Goal: Task Accomplishment & Management: Manage account settings

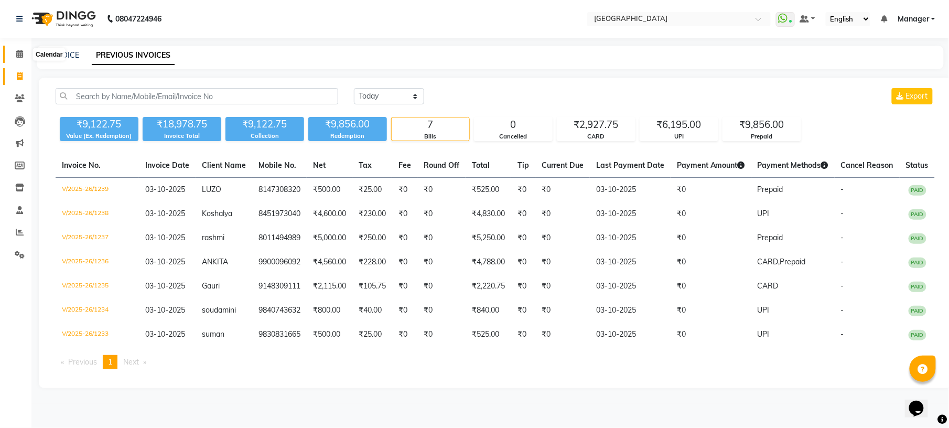
click at [13, 55] on span at bounding box center [19, 54] width 18 height 12
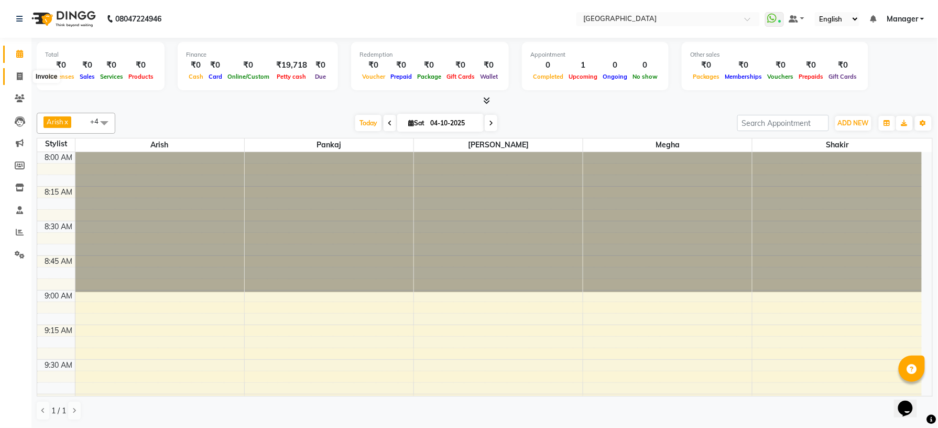
click at [18, 78] on icon at bounding box center [20, 76] width 6 height 8
select select "service"
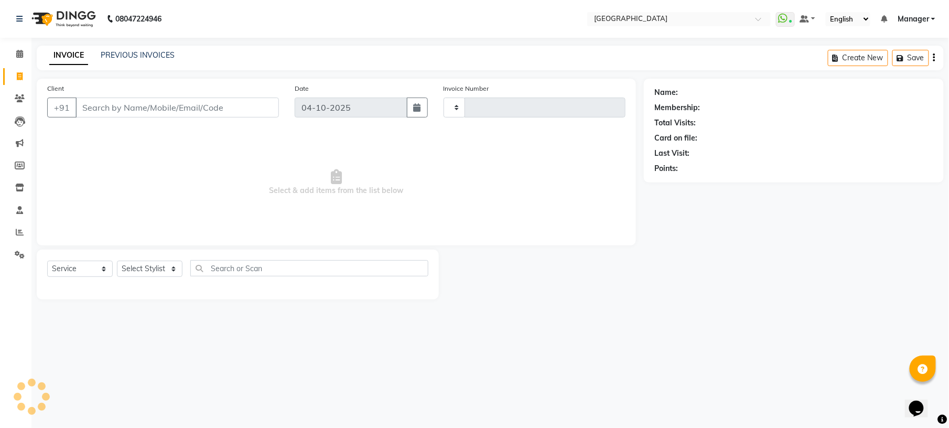
type input "1242"
select select "7871"
click at [129, 57] on link "PREVIOUS INVOICES" at bounding box center [138, 54] width 74 height 9
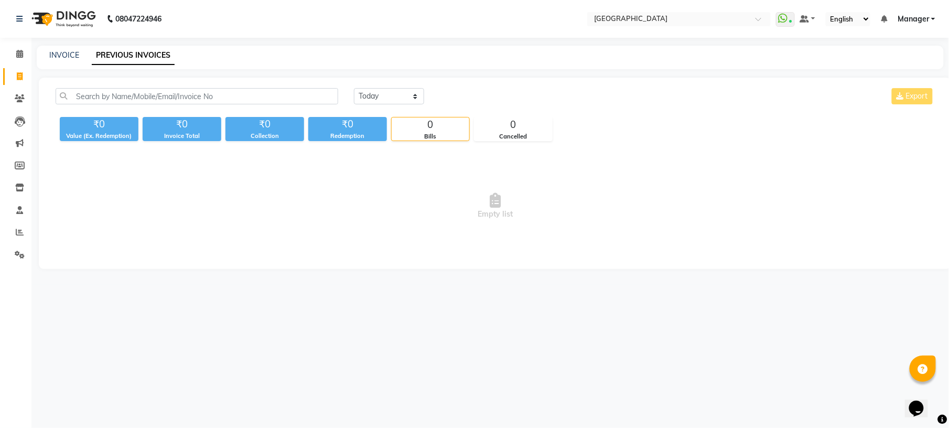
click at [61, 62] on div "INVOICE PREVIOUS INVOICES" at bounding box center [490, 58] width 907 height 24
click at [63, 55] on link "INVOICE" at bounding box center [64, 54] width 30 height 9
select select "service"
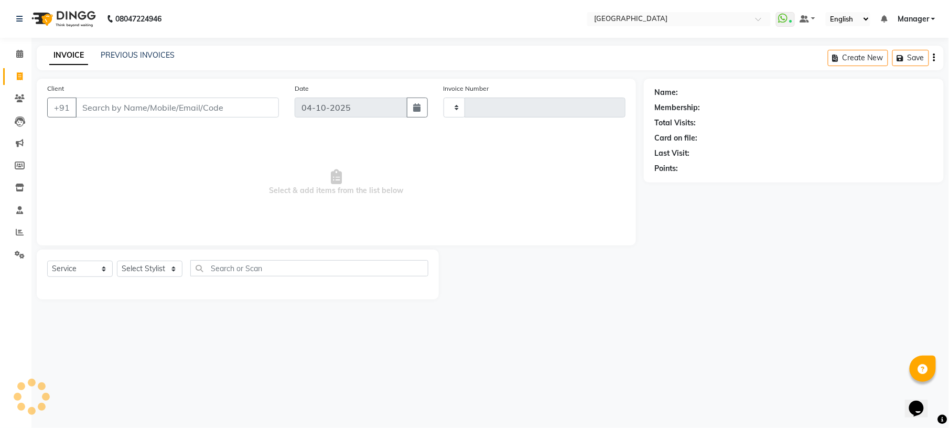
type input "1242"
select select "7871"
click at [172, 272] on select "Select Stylist Amgha Arish Arvind CHANDU DIPEN gulafshan john kajal kelly KIBA …" at bounding box center [150, 269] width 66 height 16
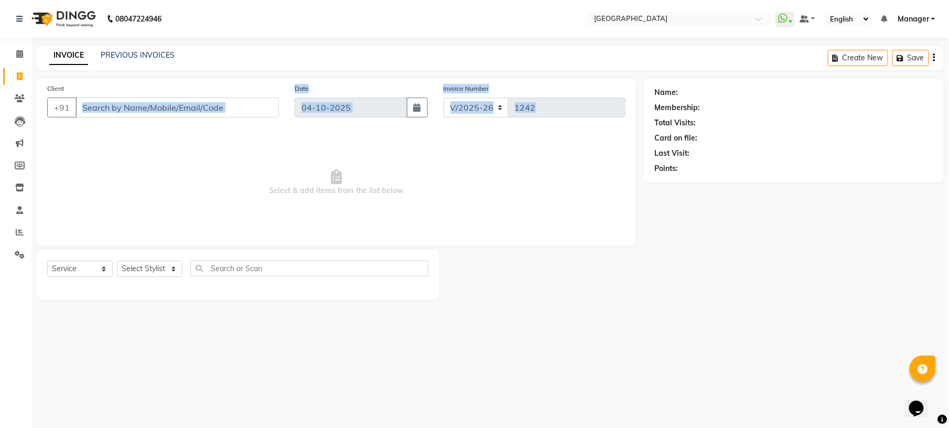
drag, startPoint x: 210, startPoint y: 134, endPoint x: 198, endPoint y: 108, distance: 28.9
click at [198, 108] on div "Client +91 Date 04-10-2025 Invoice Number V/2025 V/2025-26 1242 Select & add it…" at bounding box center [336, 162] width 599 height 167
click at [198, 108] on input "Client" at bounding box center [176, 108] width 203 height 20
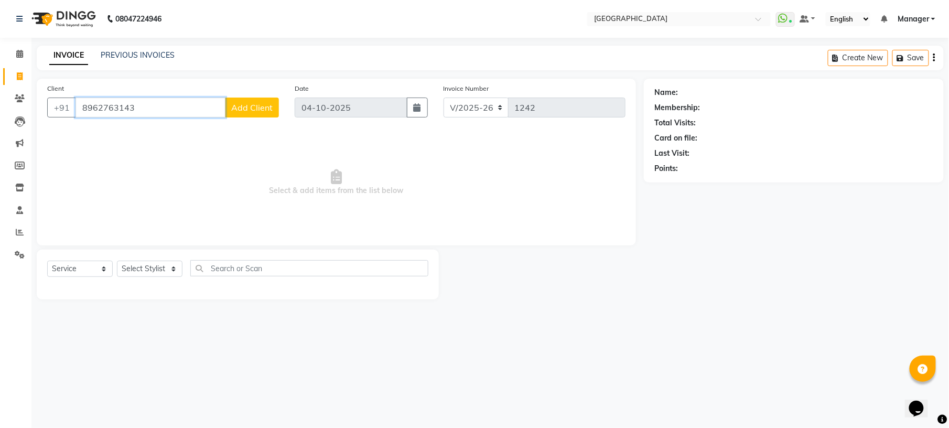
type input "8962763143"
click at [250, 116] on button "Add Client" at bounding box center [252, 108] width 54 height 20
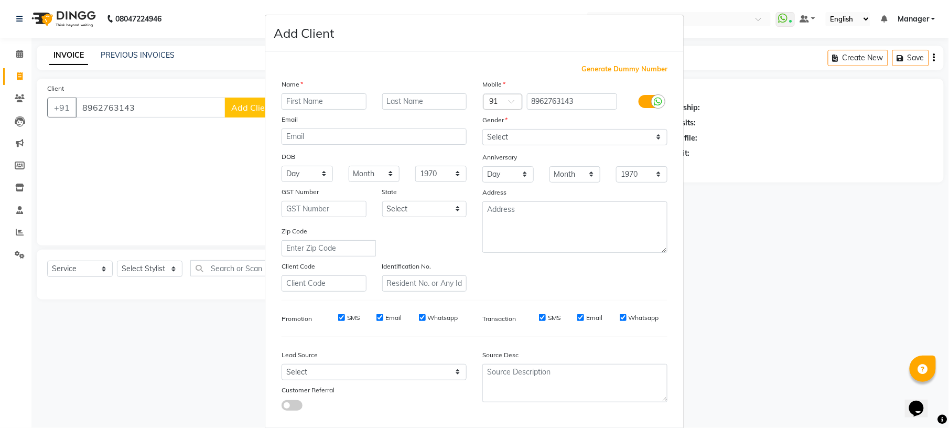
click at [294, 101] on input "text" at bounding box center [324, 101] width 85 height 16
type input "ram"
click at [495, 136] on select "Select Male Female Other Prefer Not To Say" at bounding box center [574, 137] width 185 height 16
select select "male"
click at [482, 129] on select "Select Male Female Other Prefer Not To Say" at bounding box center [574, 137] width 185 height 16
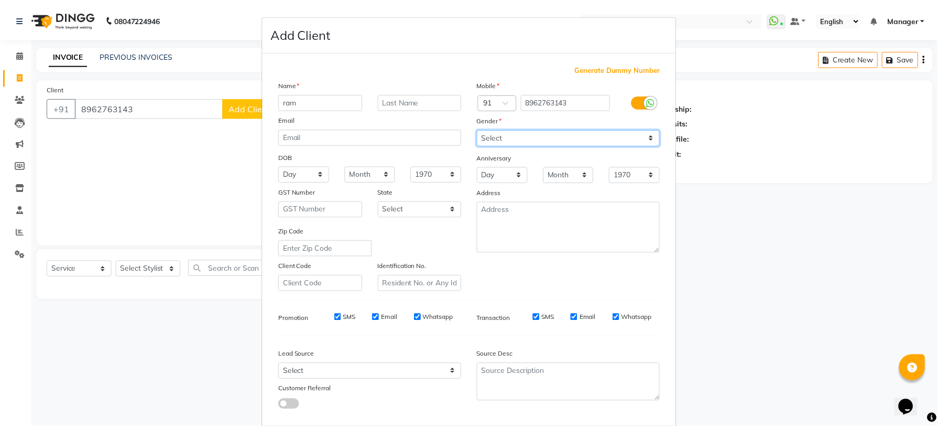
scroll to position [53, 0]
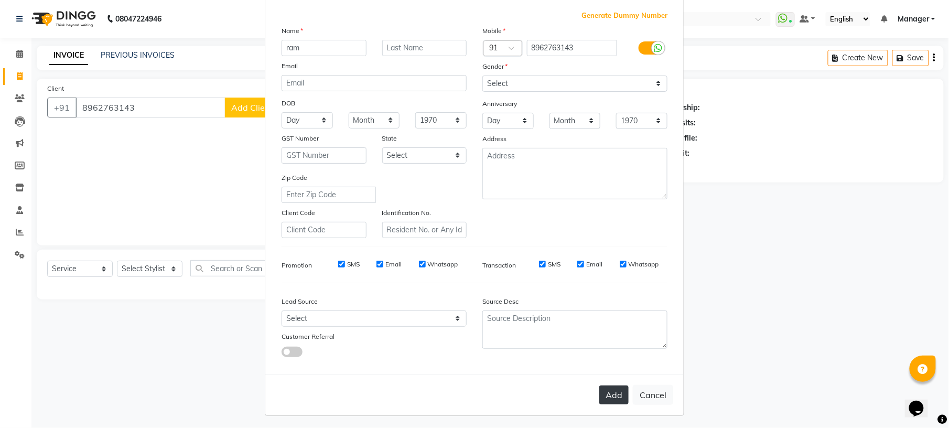
click at [612, 388] on button "Add" at bounding box center [613, 394] width 29 height 19
select select
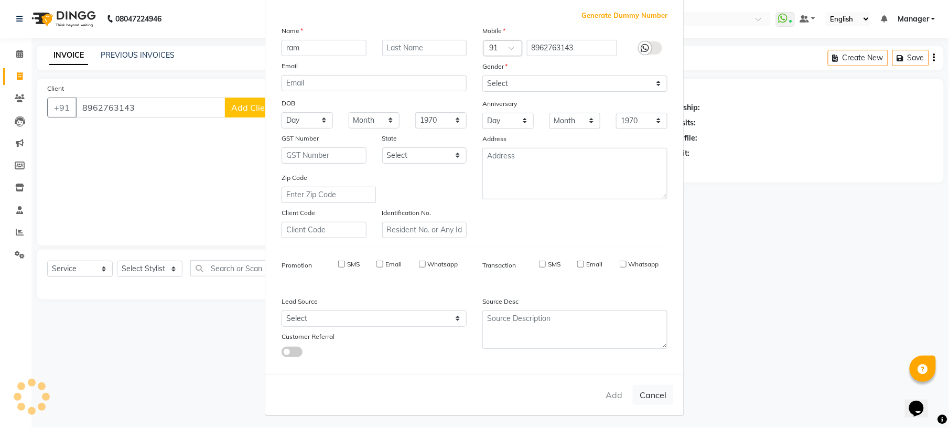
select select
checkbox input "false"
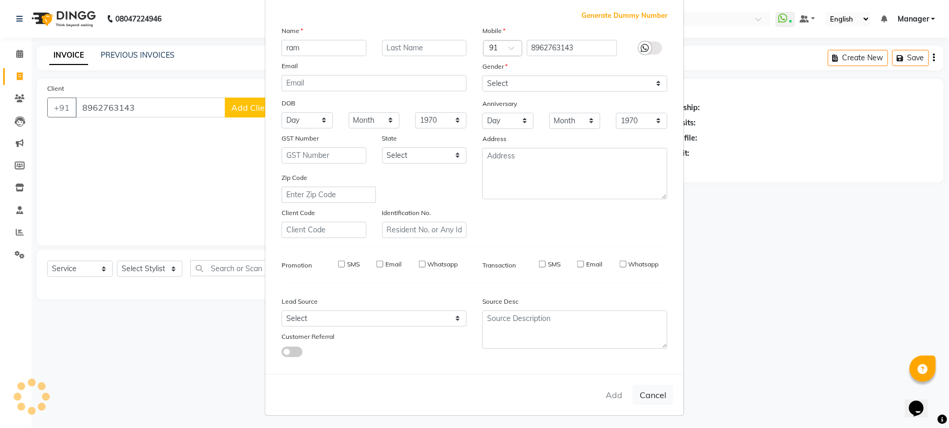
checkbox input "false"
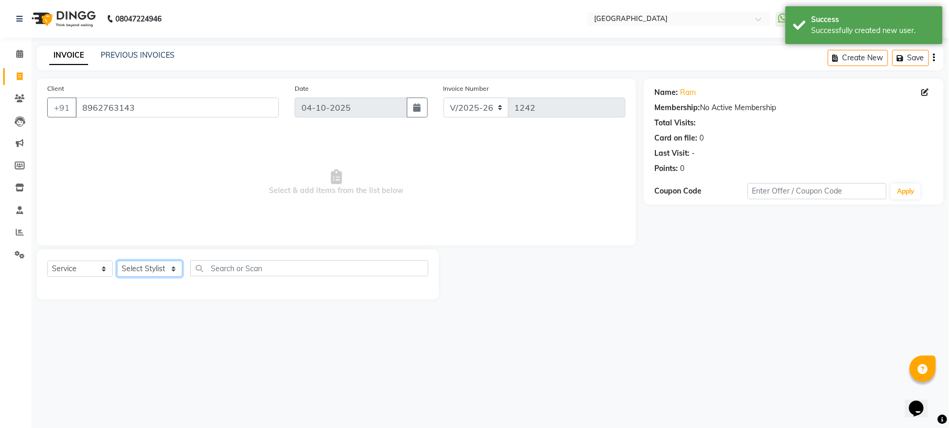
click at [173, 268] on select "Select Stylist Amgha Arish Arvind CHANDU DIPEN gulafshan john kajal kelly KIBA …" at bounding box center [150, 269] width 66 height 16
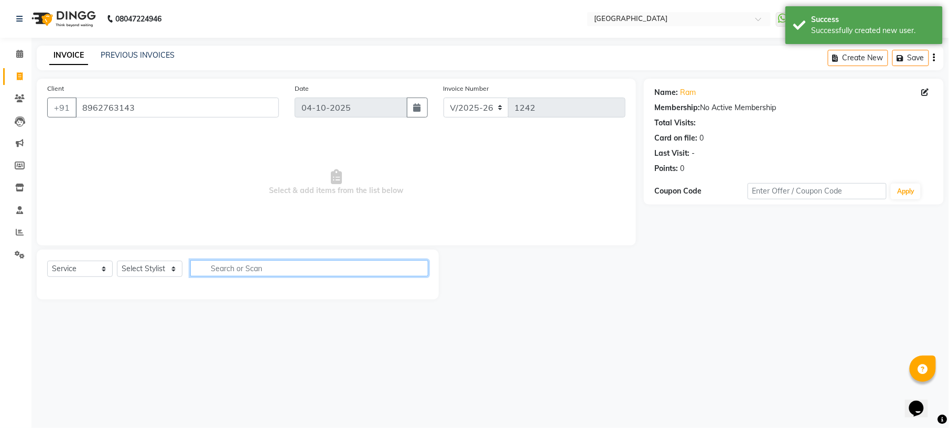
click at [264, 269] on input "text" at bounding box center [309, 268] width 238 height 16
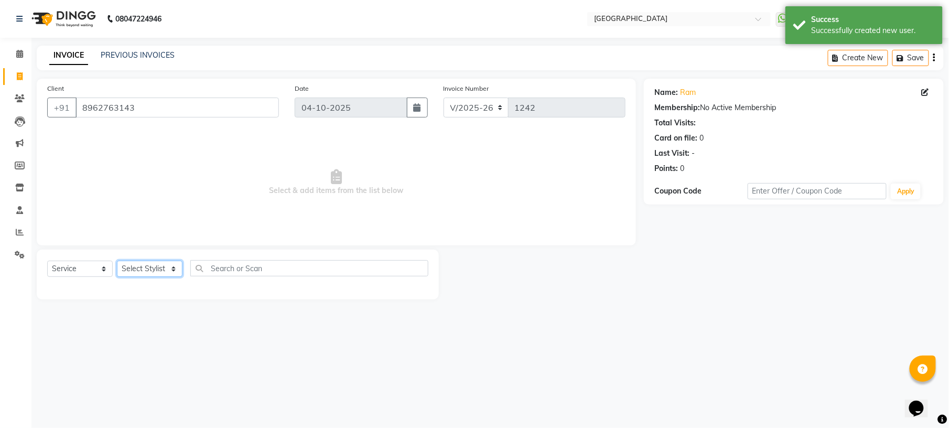
click at [167, 264] on select "Select Stylist Amgha Arish Arvind CHANDU DIPEN gulafshan john kajal kelly KIBA …" at bounding box center [150, 269] width 66 height 16
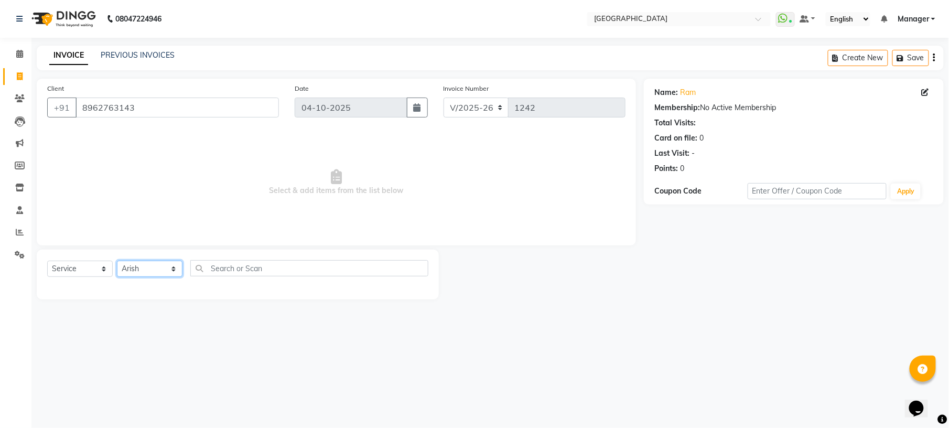
click at [117, 261] on select "Select Stylist Amgha Arish Arvind CHANDU DIPEN gulafshan john kajal kelly KIBA …" at bounding box center [150, 269] width 66 height 16
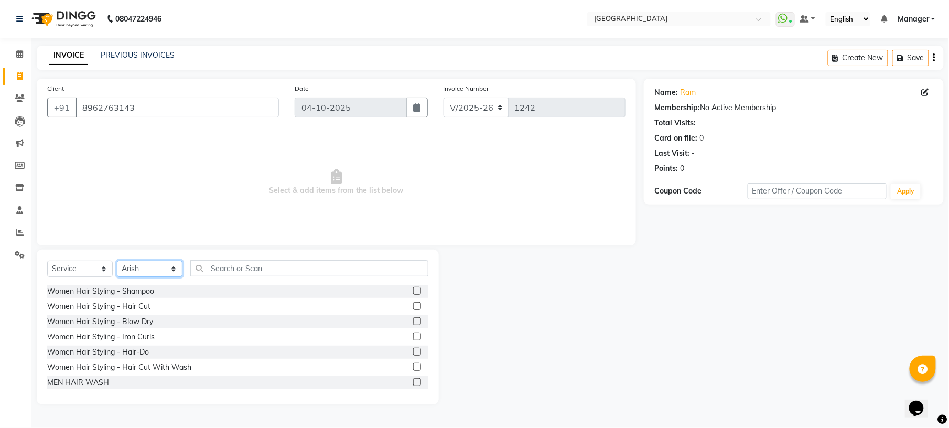
click at [175, 271] on select "Select Stylist Amgha Arish Arvind CHANDU DIPEN gulafshan john kajal kelly KIBA …" at bounding box center [150, 269] width 66 height 16
select select "89201"
click at [117, 261] on select "Select Stylist Amgha Arish Arvind CHANDU DIPEN gulafshan john kajal kelly KIBA …" at bounding box center [150, 269] width 66 height 16
click at [254, 263] on input "text" at bounding box center [309, 268] width 238 height 16
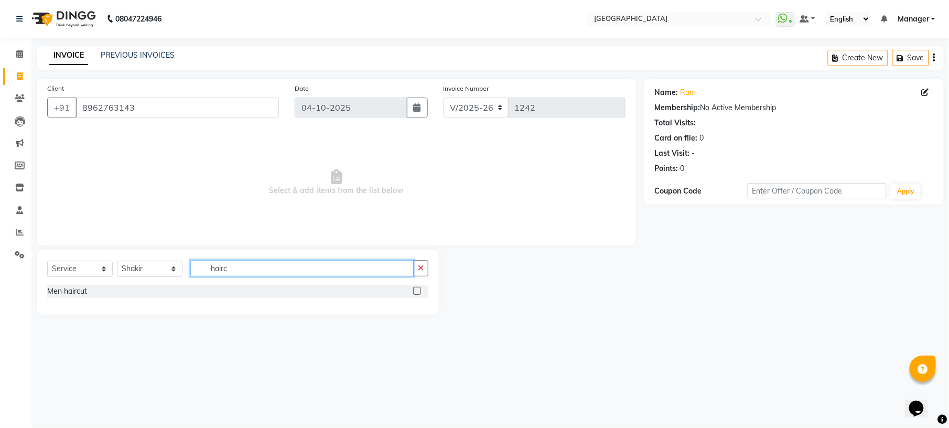
type input "hairc"
click at [416, 289] on label at bounding box center [417, 291] width 8 height 8
click at [416, 289] on input "checkbox" at bounding box center [416, 291] width 7 height 7
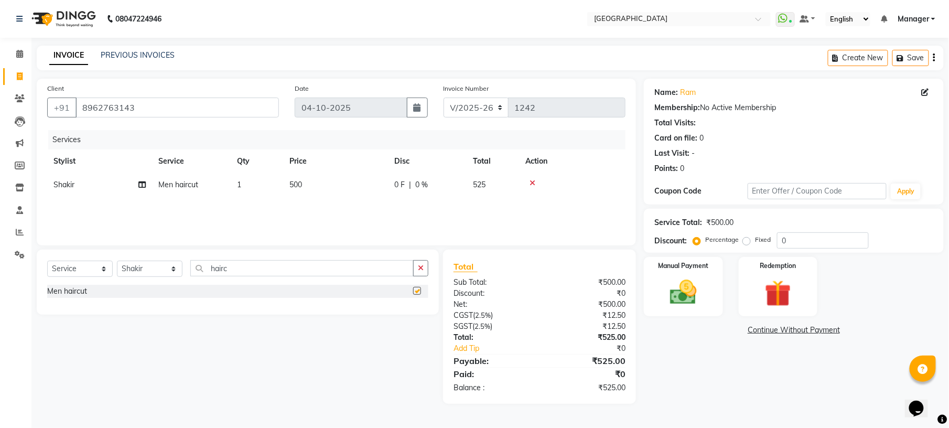
checkbox input "false"
click at [426, 264] on button "button" at bounding box center [420, 268] width 15 height 16
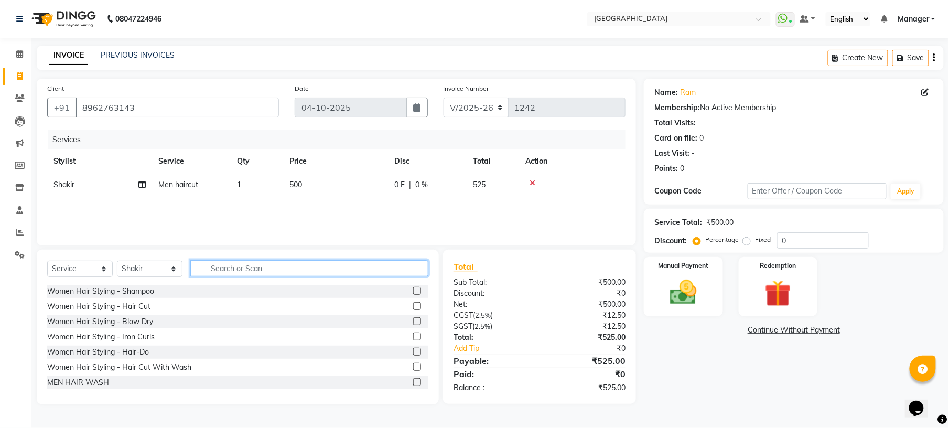
click at [368, 269] on input "text" at bounding box center [309, 268] width 238 height 16
type input "beard"
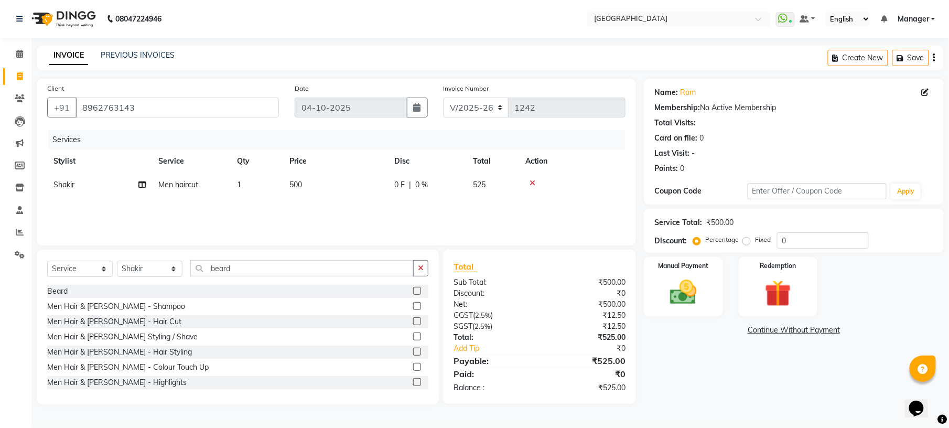
click at [413, 294] on label at bounding box center [417, 291] width 8 height 8
click at [413, 294] on input "checkbox" at bounding box center [416, 291] width 7 height 7
checkbox input "false"
click at [172, 110] on input "8962763143" at bounding box center [176, 108] width 203 height 20
click at [154, 108] on input "8962763143" at bounding box center [176, 108] width 203 height 20
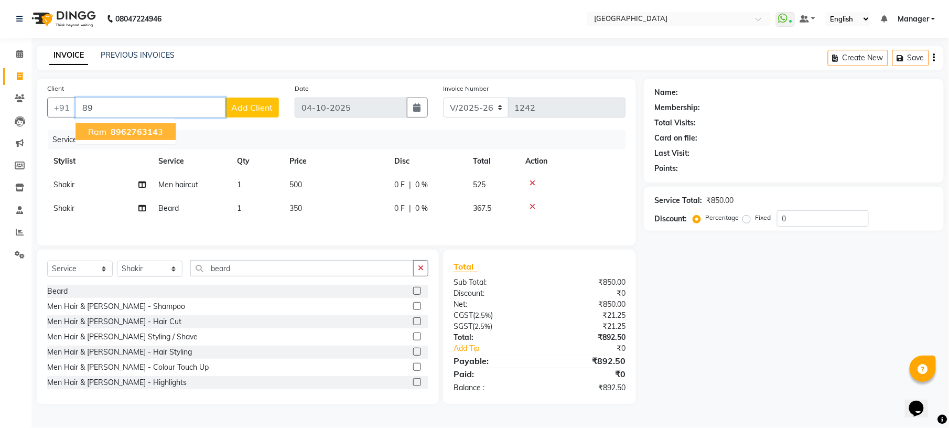
type input "8"
click at [157, 129] on ngb-highlight "8147308320" at bounding box center [139, 131] width 52 height 10
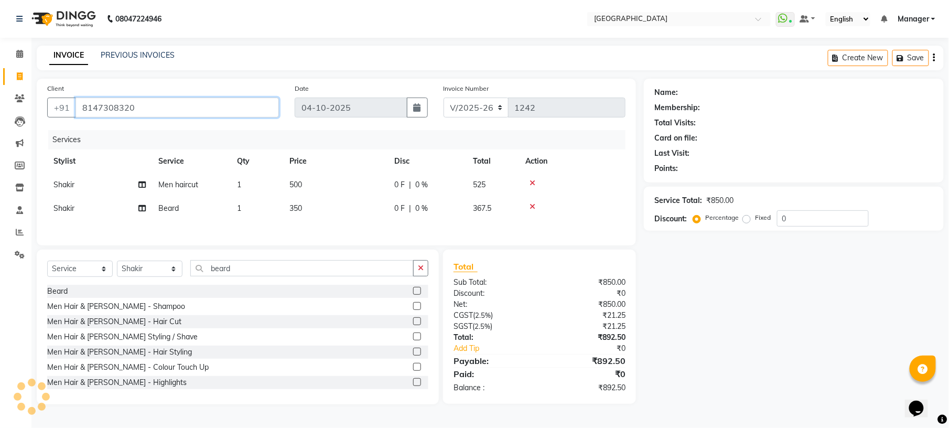
type input "8147308320"
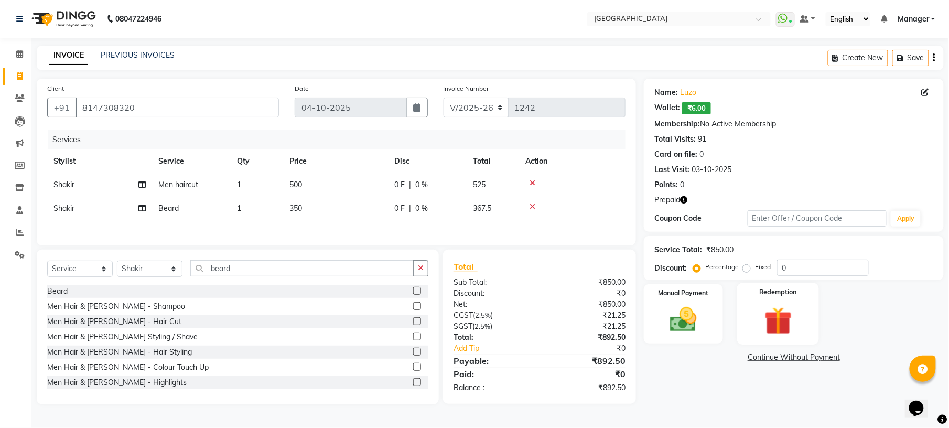
click at [756, 315] on img at bounding box center [777, 321] width 45 height 35
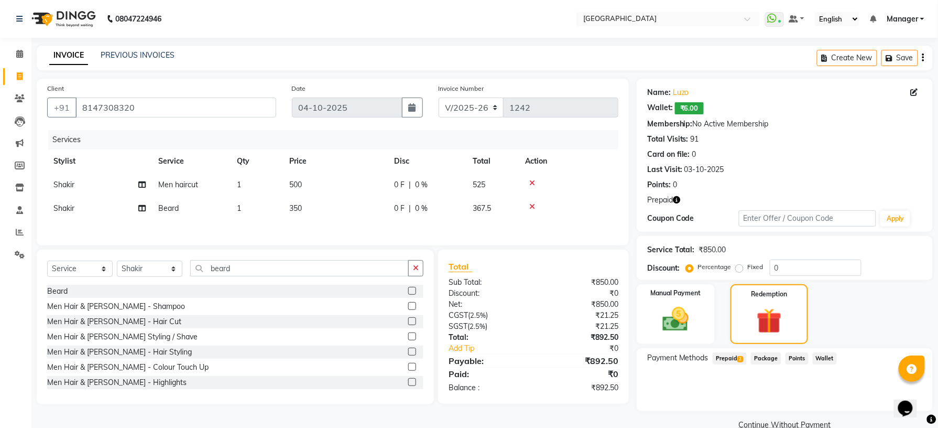
click at [732, 362] on span "Prepaid 2" at bounding box center [730, 358] width 34 height 12
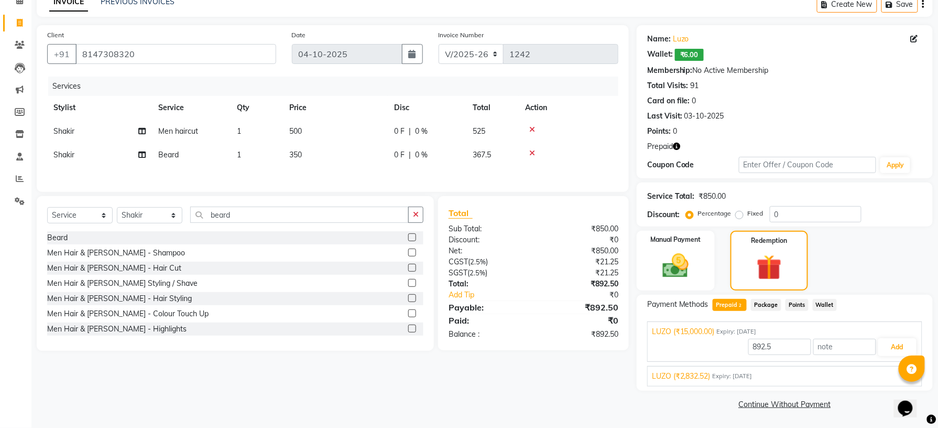
click at [741, 379] on span "Expiry: 13-01-2032" at bounding box center [733, 376] width 40 height 9
click at [897, 374] on button "Add" at bounding box center [898, 372] width 38 height 18
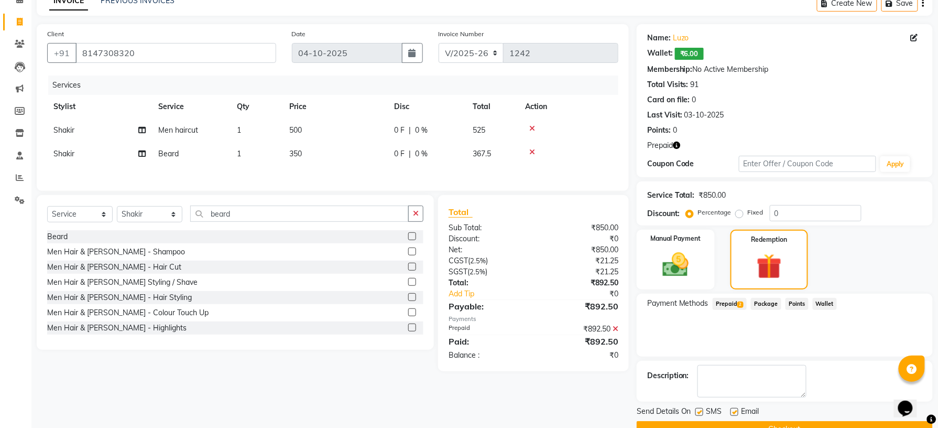
scroll to position [80, 0]
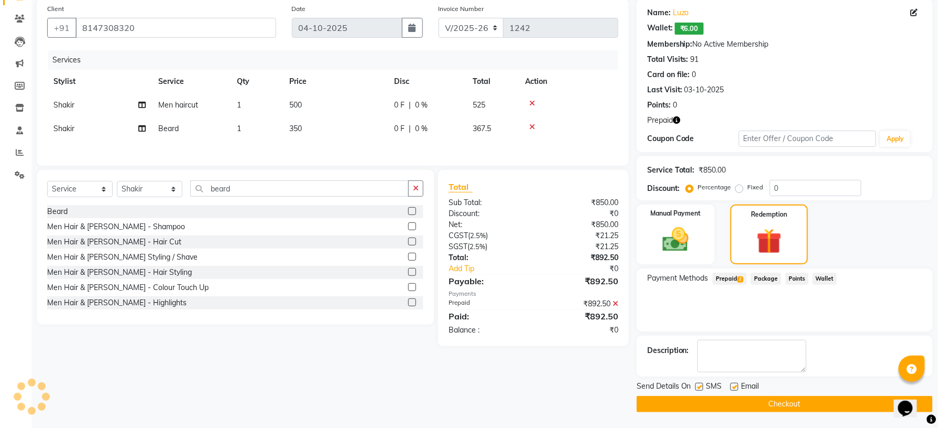
click at [787, 401] on button "Checkout" at bounding box center [785, 404] width 296 height 16
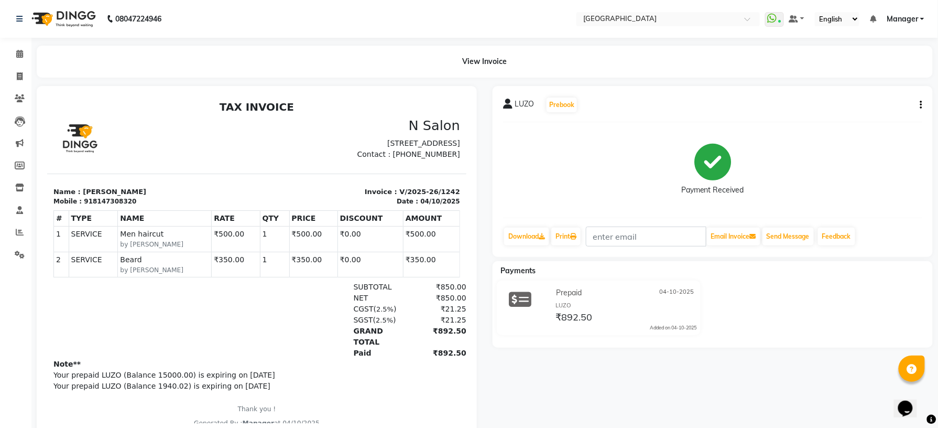
drag, startPoint x: 585, startPoint y: 67, endPoint x: 541, endPoint y: 1, distance: 79.4
click at [541, 1] on app-home "08047224946 Select Location × N Salon, Sarjapur Main Road WhatsApp Status ✕ Sta…" at bounding box center [469, 226] width 938 height 452
click at [15, 254] on icon at bounding box center [20, 255] width 10 height 8
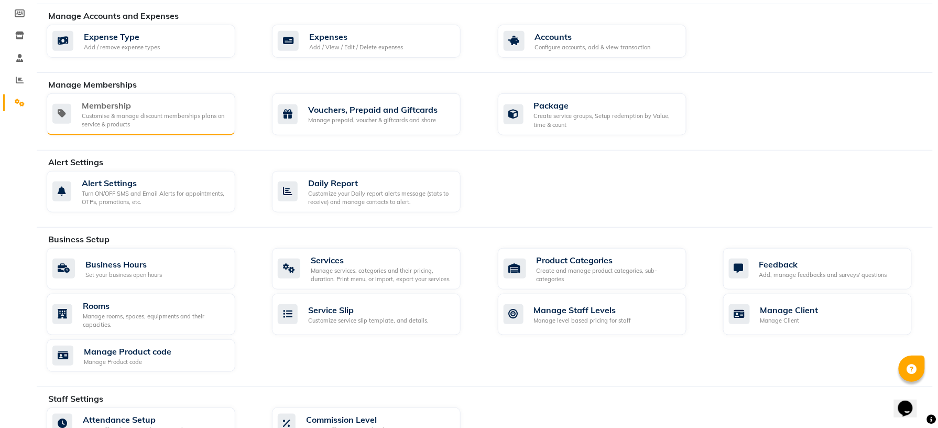
scroll to position [153, 0]
click at [325, 44] on div "Add / View / Edit / Delete expenses" at bounding box center [356, 46] width 94 height 9
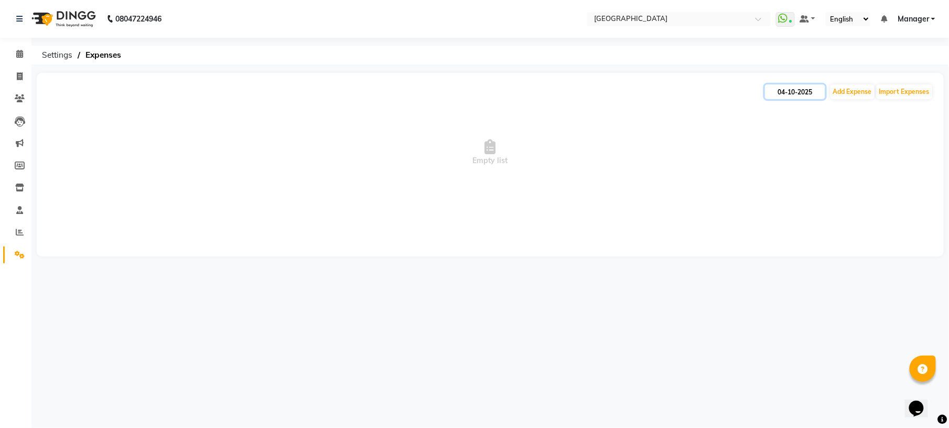
click at [792, 84] on input "04-10-2025" at bounding box center [795, 91] width 60 height 15
select select "10"
select select "2025"
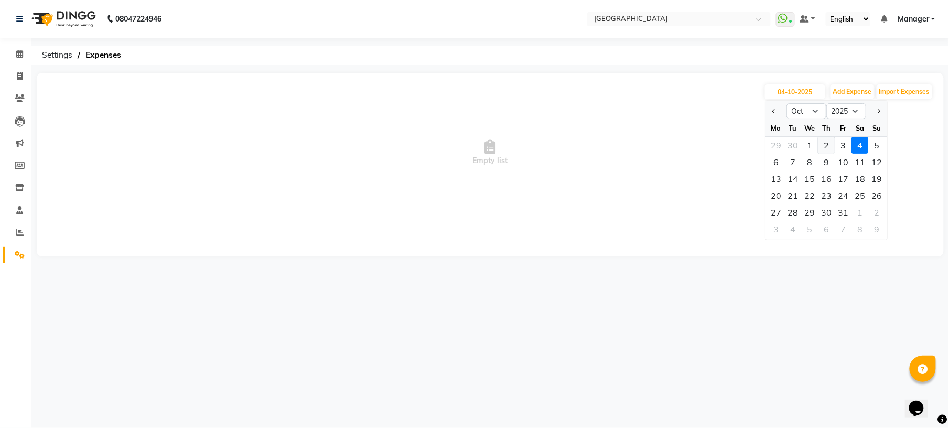
click at [823, 147] on div "2" at bounding box center [826, 145] width 17 height 17
type input "02-10-2025"
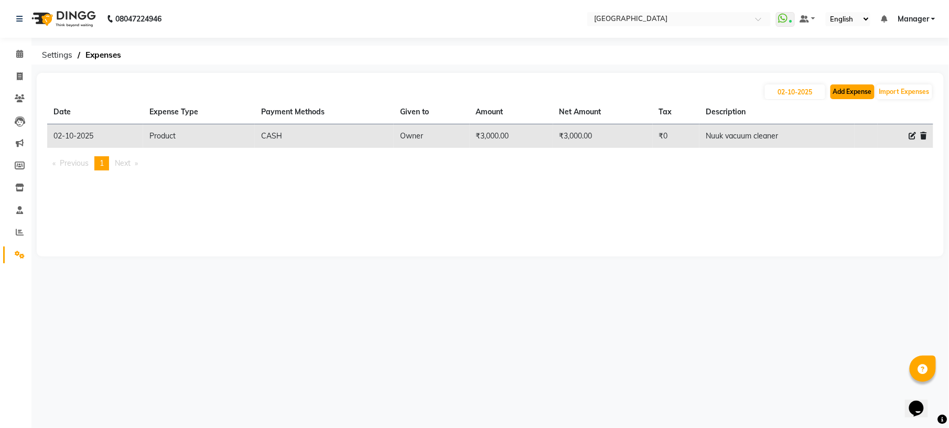
click at [858, 97] on button "Add Expense" at bounding box center [852, 91] width 44 height 15
select select "1"
select select "7016"
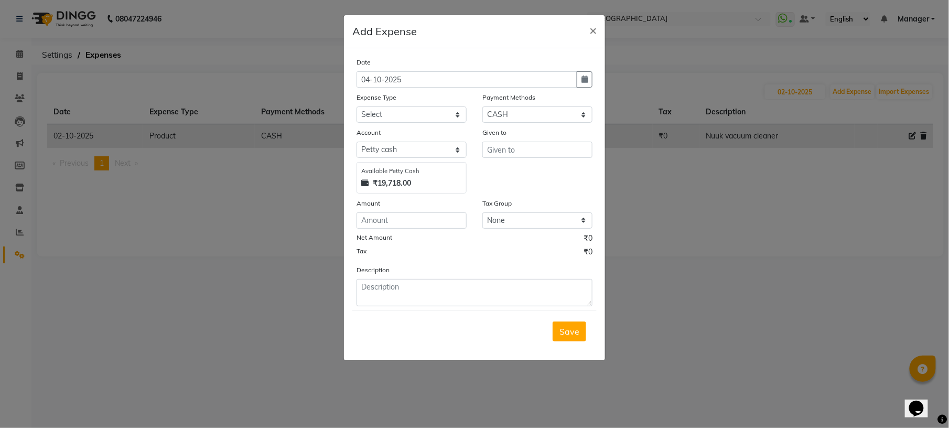
click at [734, 136] on ngb-modal-window "Add Expense × Date 04-10-2025 Expense Type Select advance salary BANK DEPOSIT b…" at bounding box center [474, 214] width 949 height 428
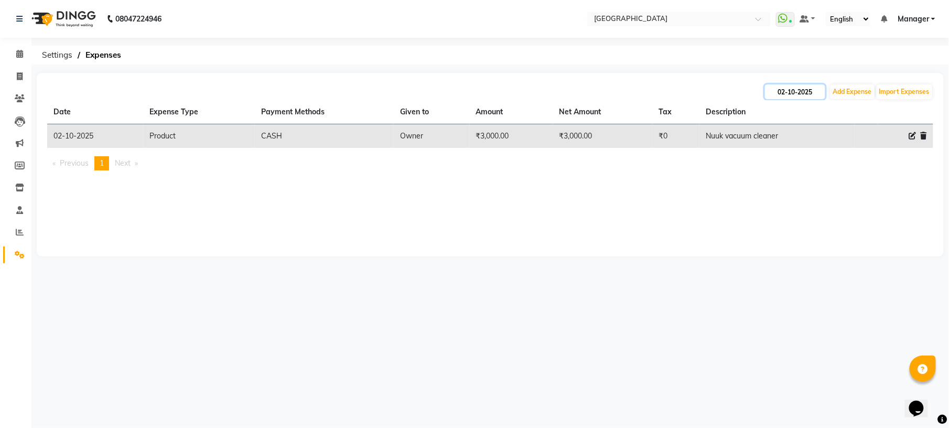
click at [786, 92] on input "02-10-2025" at bounding box center [795, 91] width 60 height 15
select select "10"
select select "2025"
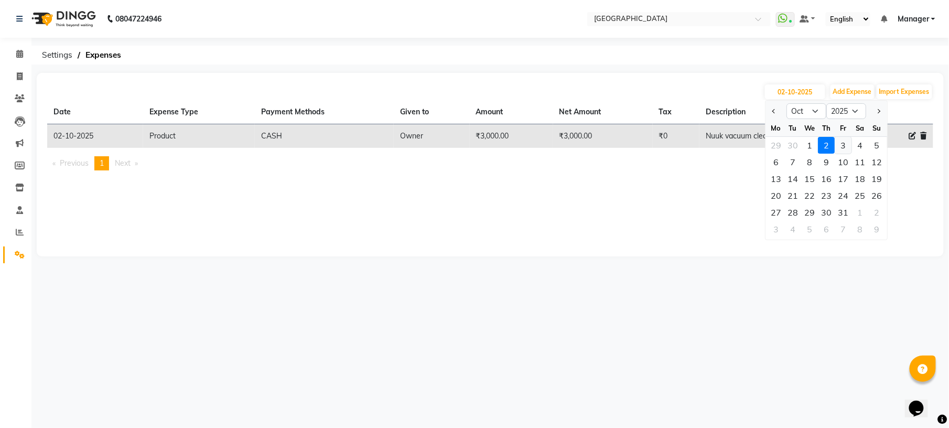
click at [841, 147] on div "3" at bounding box center [843, 145] width 17 height 17
type input "03-10-2025"
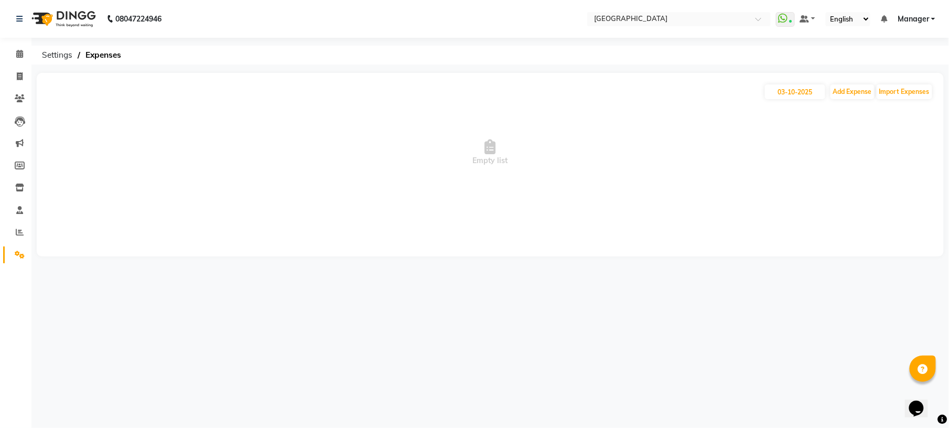
click at [328, 127] on span "Empty list" at bounding box center [490, 152] width 886 height 105
click at [14, 61] on link "Calendar" at bounding box center [15, 54] width 25 height 17
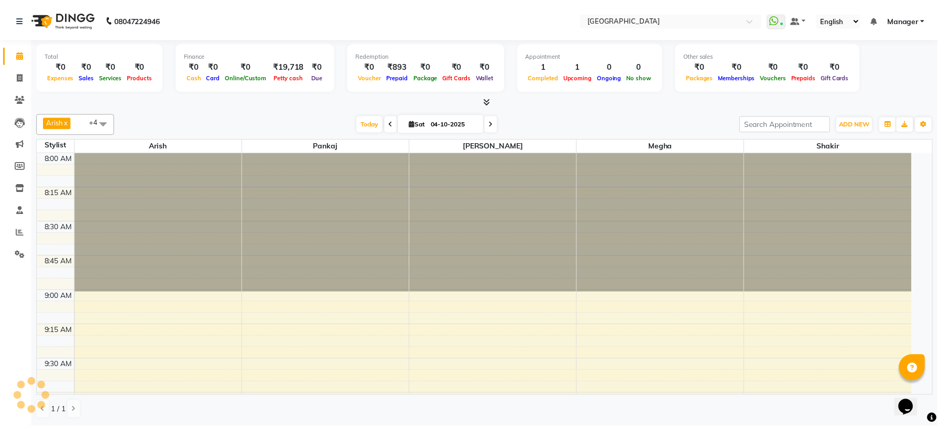
scroll to position [422, 0]
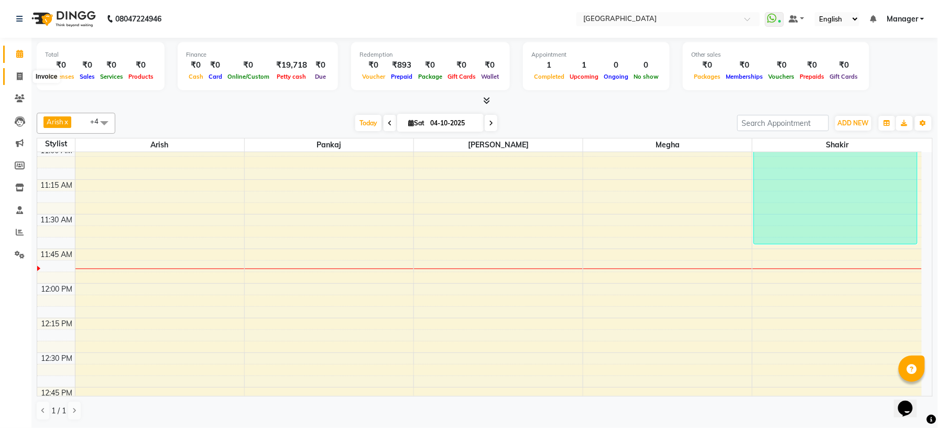
click at [10, 81] on span at bounding box center [19, 77] width 18 height 12
select select "service"
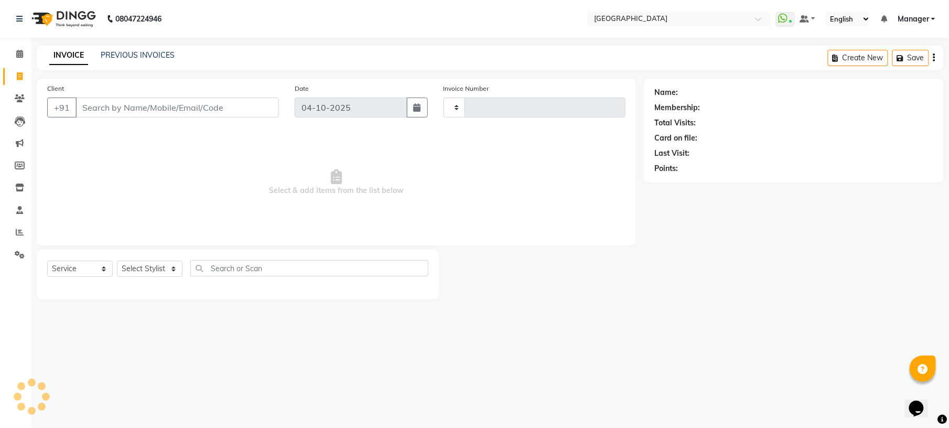
type input "1243"
select select "7871"
click at [155, 56] on link "PREVIOUS INVOICES" at bounding box center [138, 54] width 74 height 9
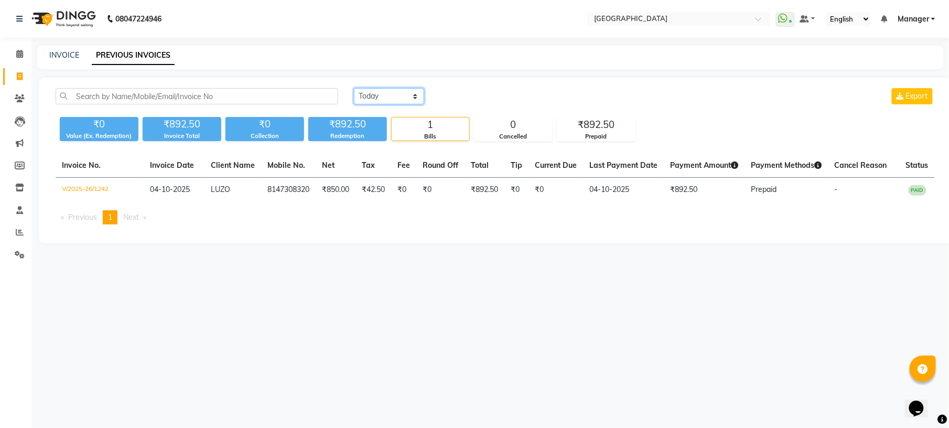
click at [415, 98] on select "Today Yesterday Custom Range" at bounding box center [389, 96] width 70 height 16
select select "yesterday"
click at [354, 88] on select "Today Yesterday Custom Range" at bounding box center [389, 96] width 70 height 16
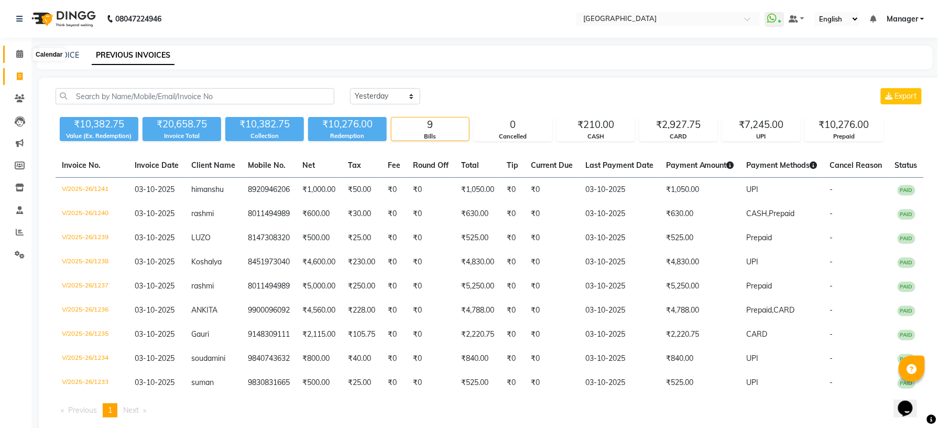
click at [24, 59] on span at bounding box center [19, 54] width 18 height 12
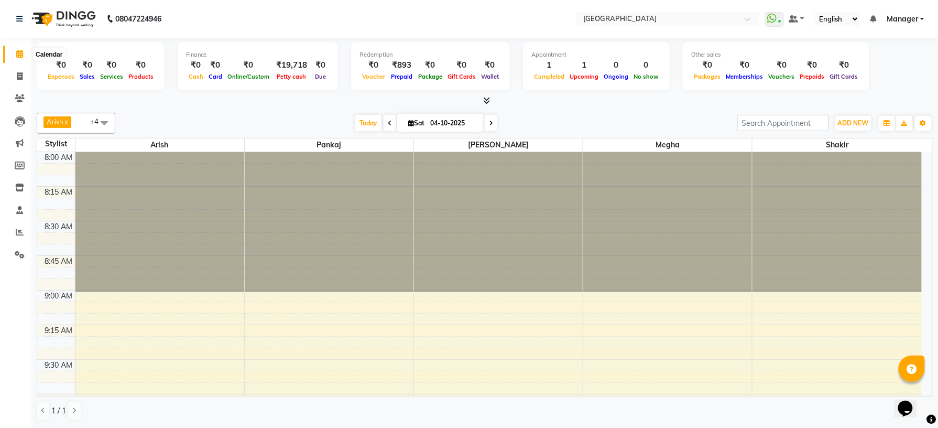
click at [19, 53] on icon at bounding box center [19, 54] width 7 height 8
click at [15, 82] on span at bounding box center [19, 77] width 18 height 12
select select "service"
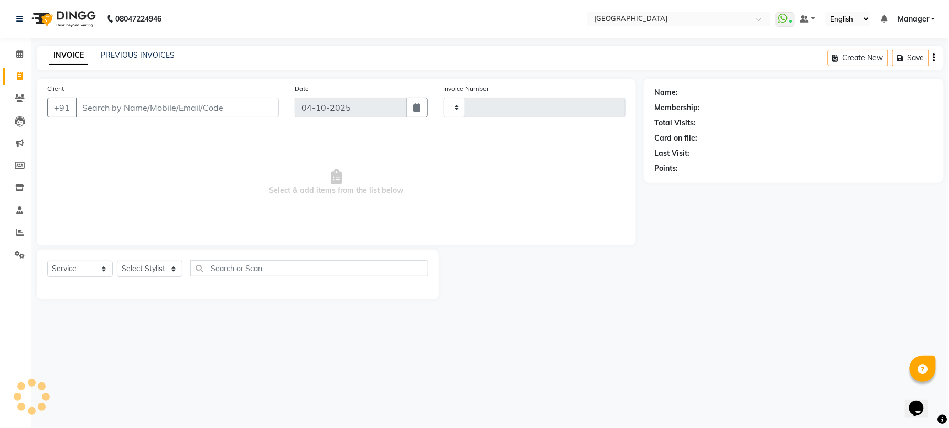
type input "1243"
select select "7871"
click at [168, 56] on link "PREVIOUS INVOICES" at bounding box center [138, 54] width 74 height 9
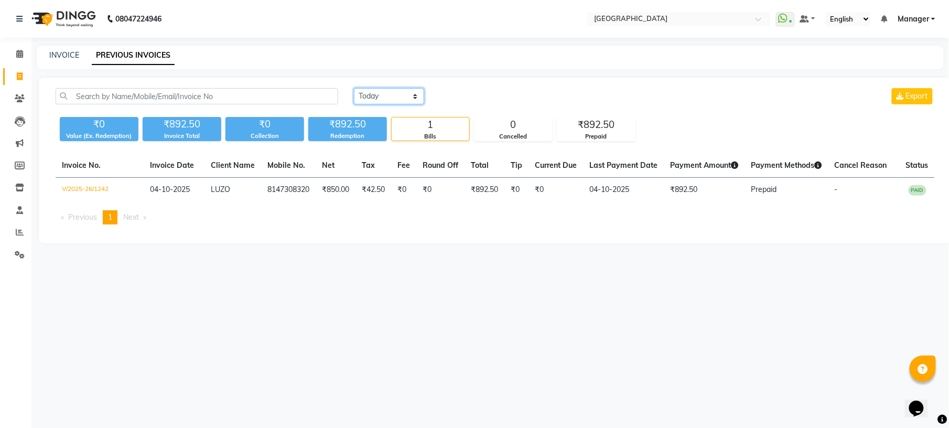
click at [419, 90] on select "Today Yesterday Custom Range" at bounding box center [389, 96] width 70 height 16
select select "yesterday"
click at [354, 88] on select "Today Yesterday Custom Range" at bounding box center [389, 96] width 70 height 16
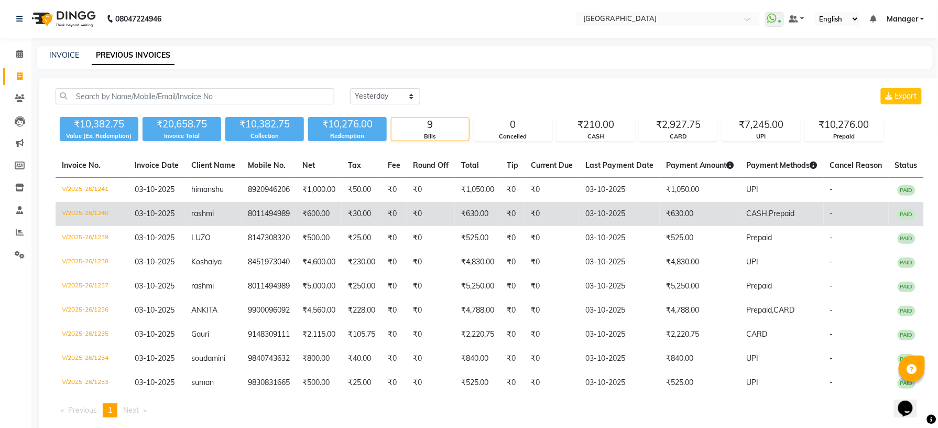
click at [355, 213] on td "₹30.00" at bounding box center [362, 214] width 40 height 24
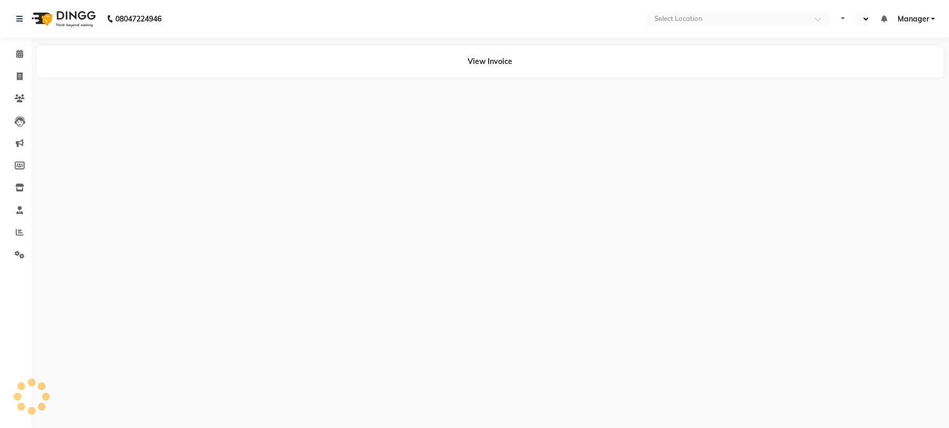
select select "en"
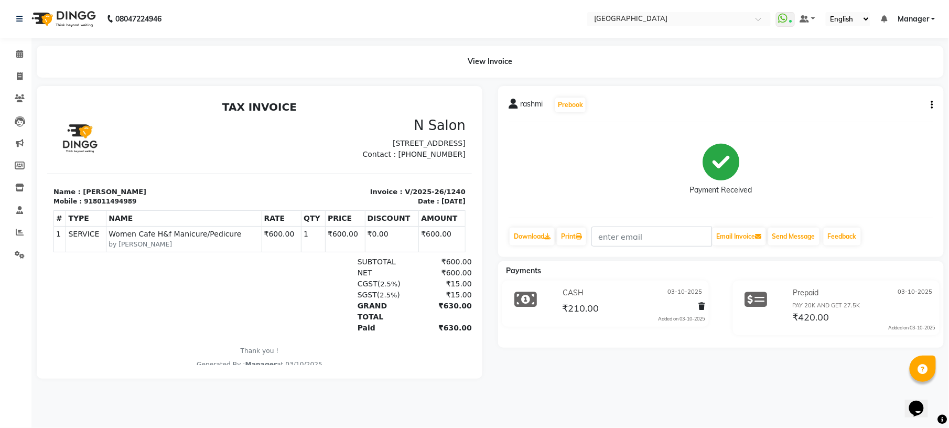
click at [682, 321] on div "Added on 03-10-2025" at bounding box center [681, 318] width 47 height 7
click at [934, 112] on div "rashmi Prebook Payment Received Download Print Email Invoice Send Message Feedb…" at bounding box center [721, 171] width 446 height 171
click at [930, 103] on button "button" at bounding box center [930, 105] width 6 height 11
click at [630, 370] on div "rashmi Prebook Payment Received Download Print Email Invoice Send Message Feedb…" at bounding box center [720, 232] width 461 height 293
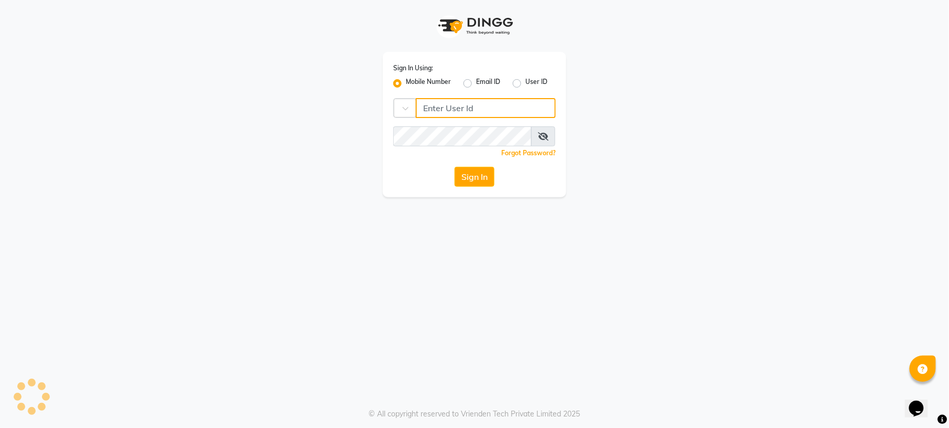
type input "8792012449"
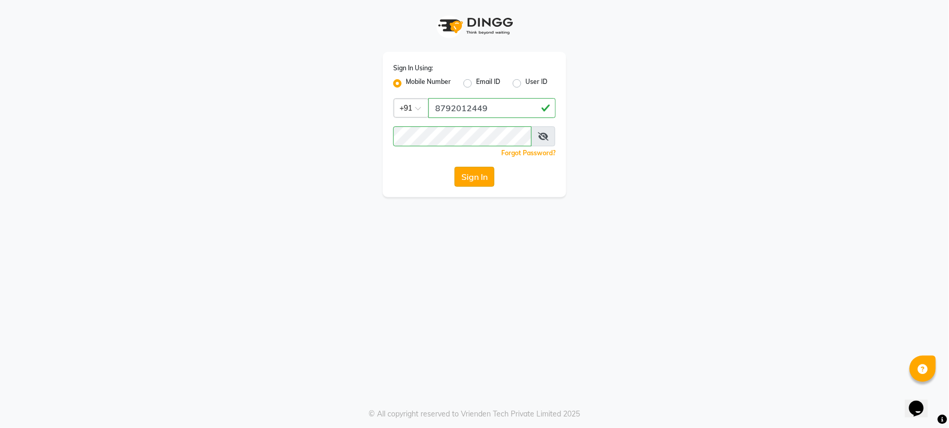
click at [490, 177] on button "Sign In" at bounding box center [475, 177] width 40 height 20
